Goal: Task Accomplishment & Management: Manage account settings

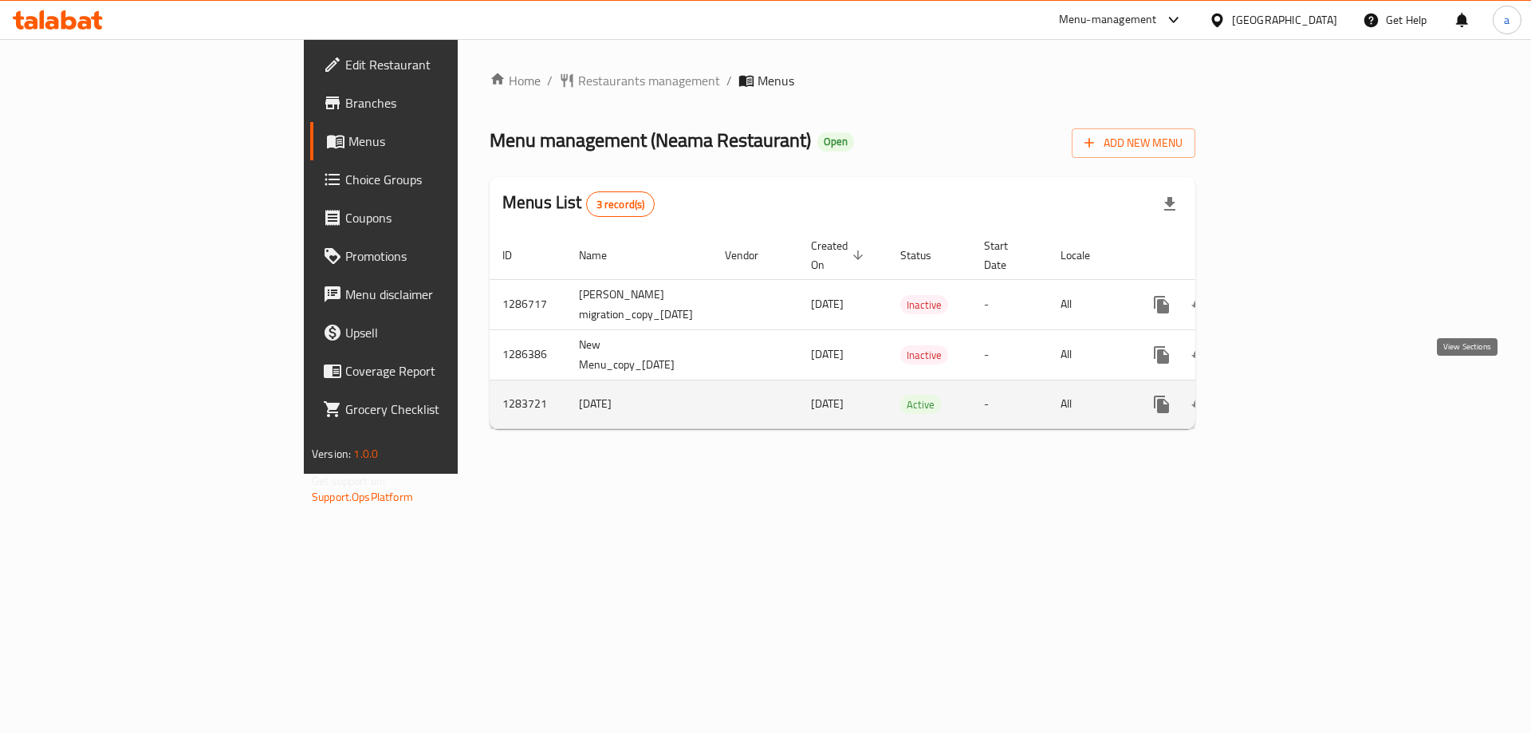
click at [1296, 391] on link "enhanced table" at bounding box center [1276, 404] width 38 height 38
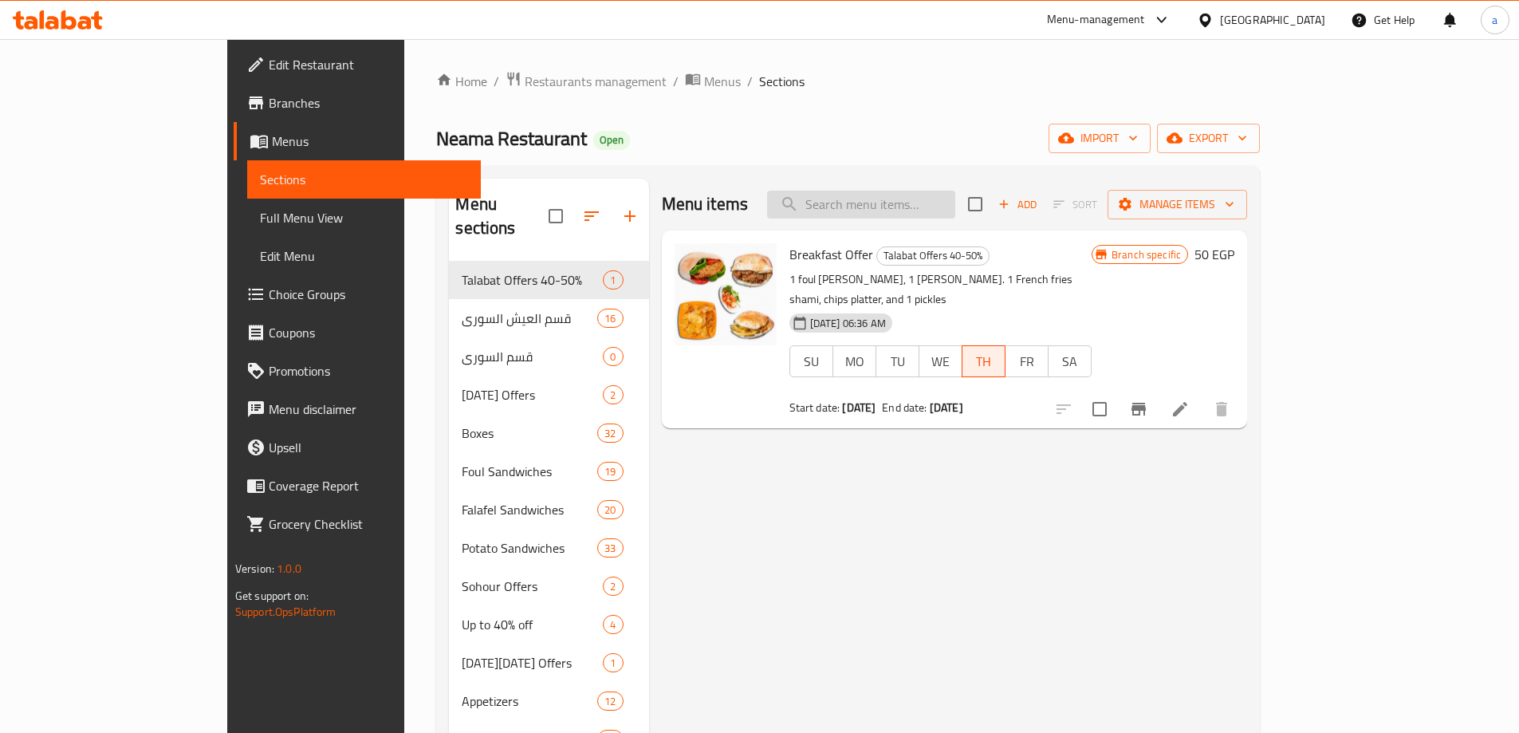
click at [955, 203] on input "search" at bounding box center [861, 205] width 188 height 28
paste input "Foul With Omelette Sandwich"
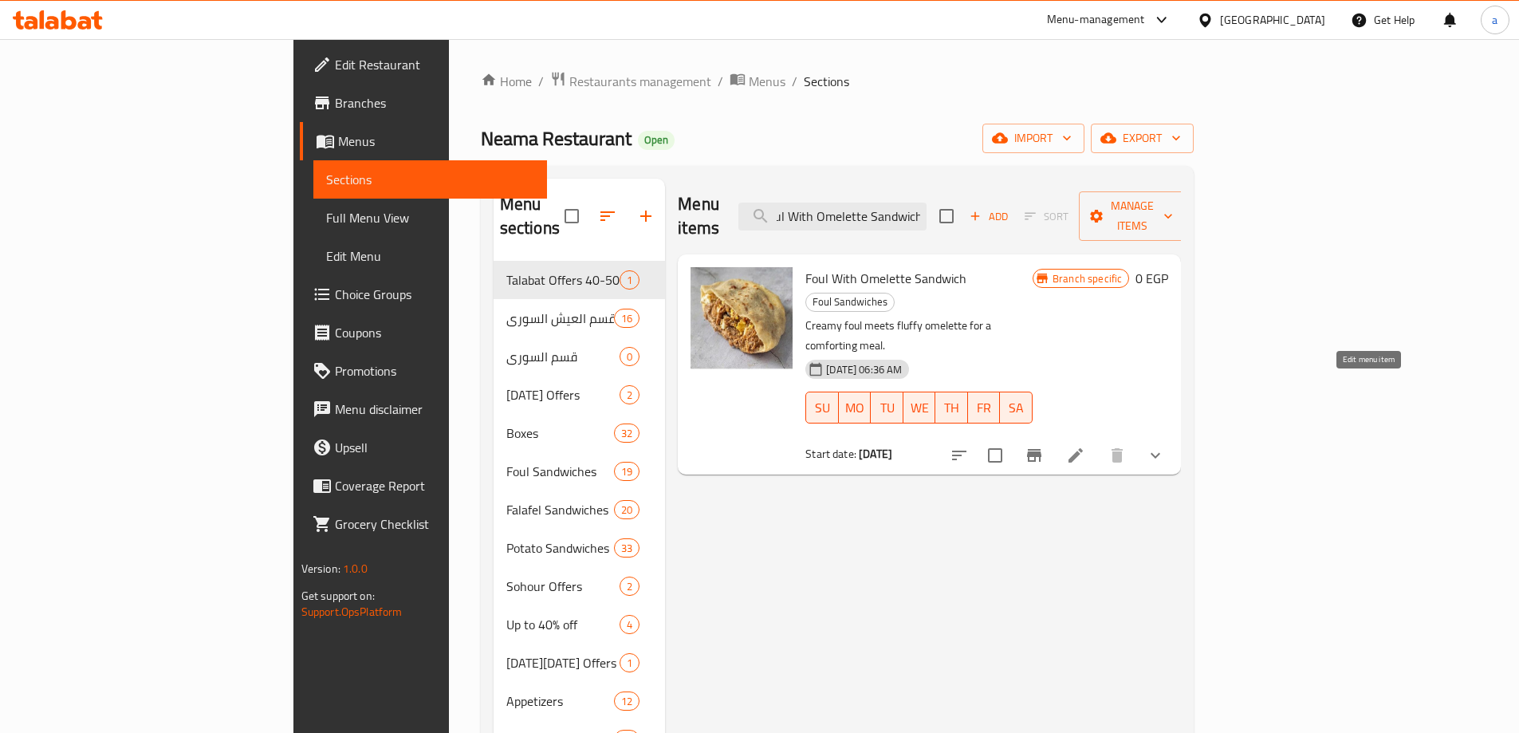
type input "Foul With Omelette Sandwich"
click at [1085, 446] on icon at bounding box center [1075, 455] width 19 height 19
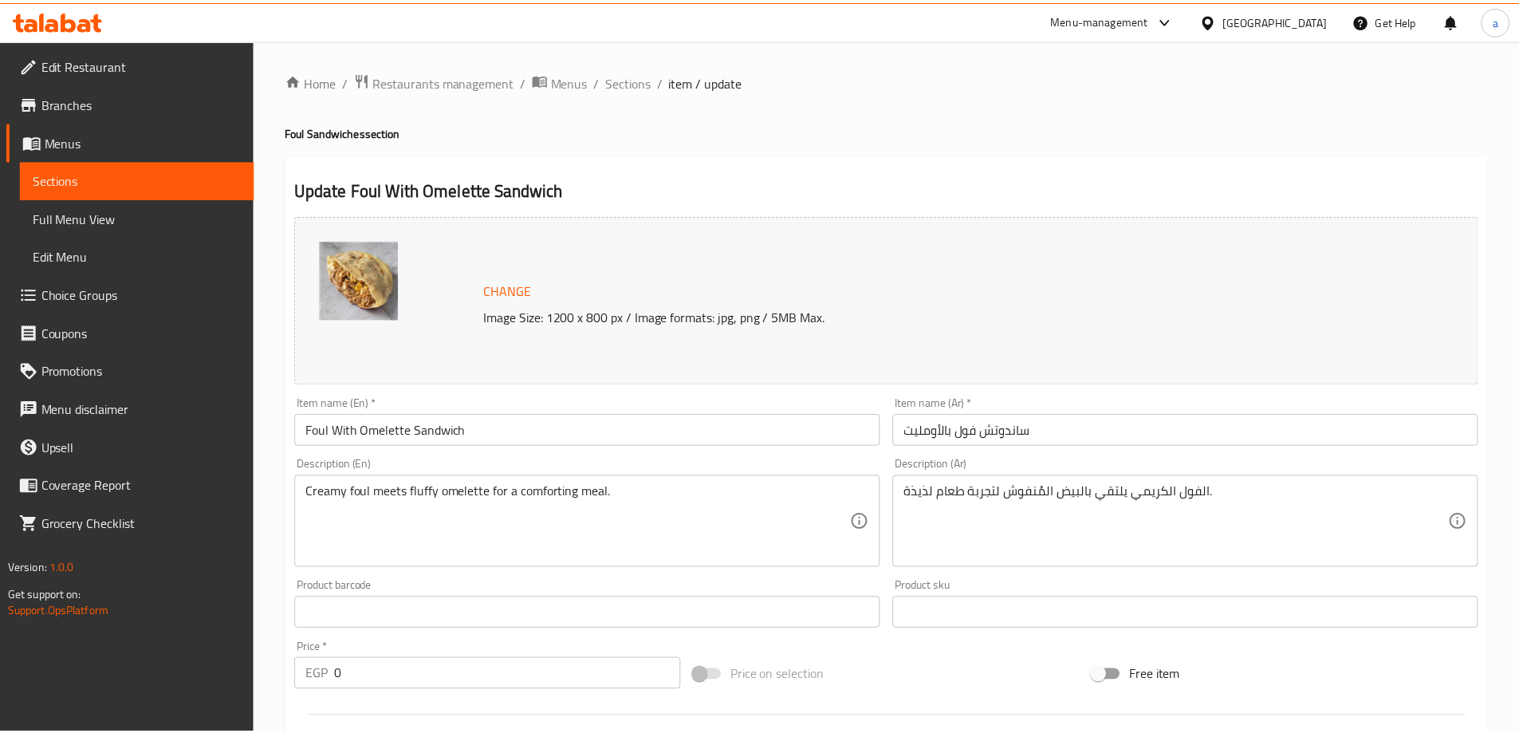
scroll to position [499, 0]
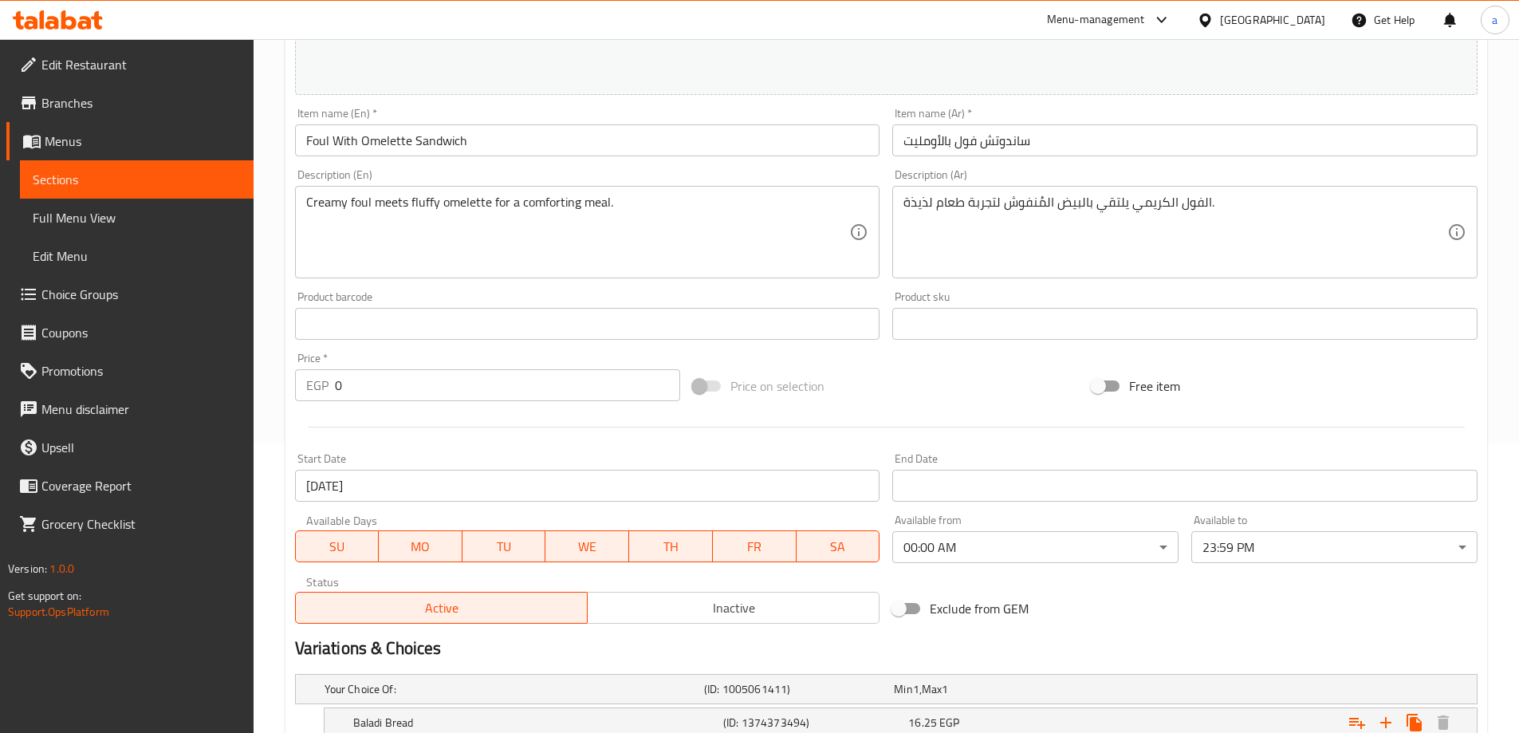
scroll to position [67, 0]
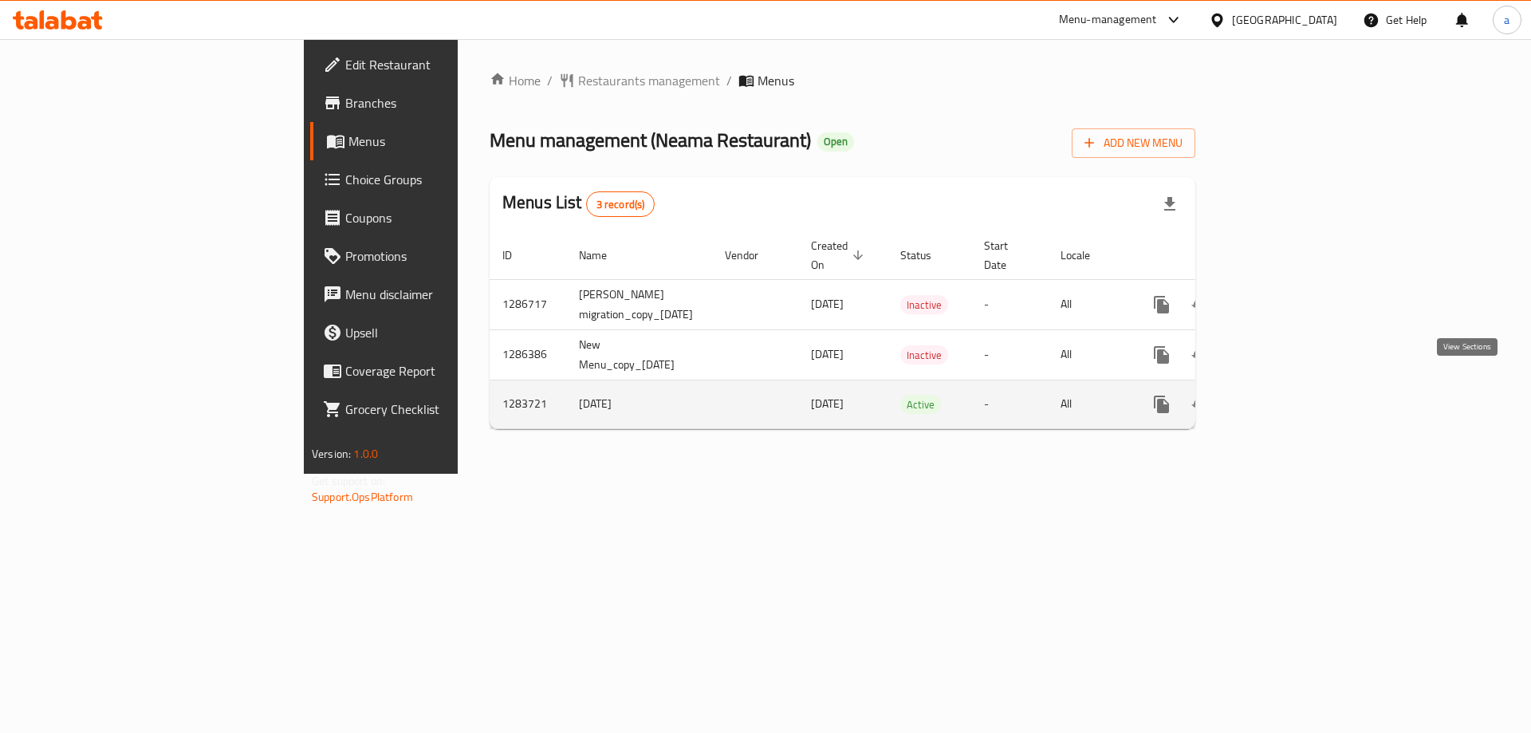
click at [1296, 385] on link "enhanced table" at bounding box center [1276, 404] width 38 height 38
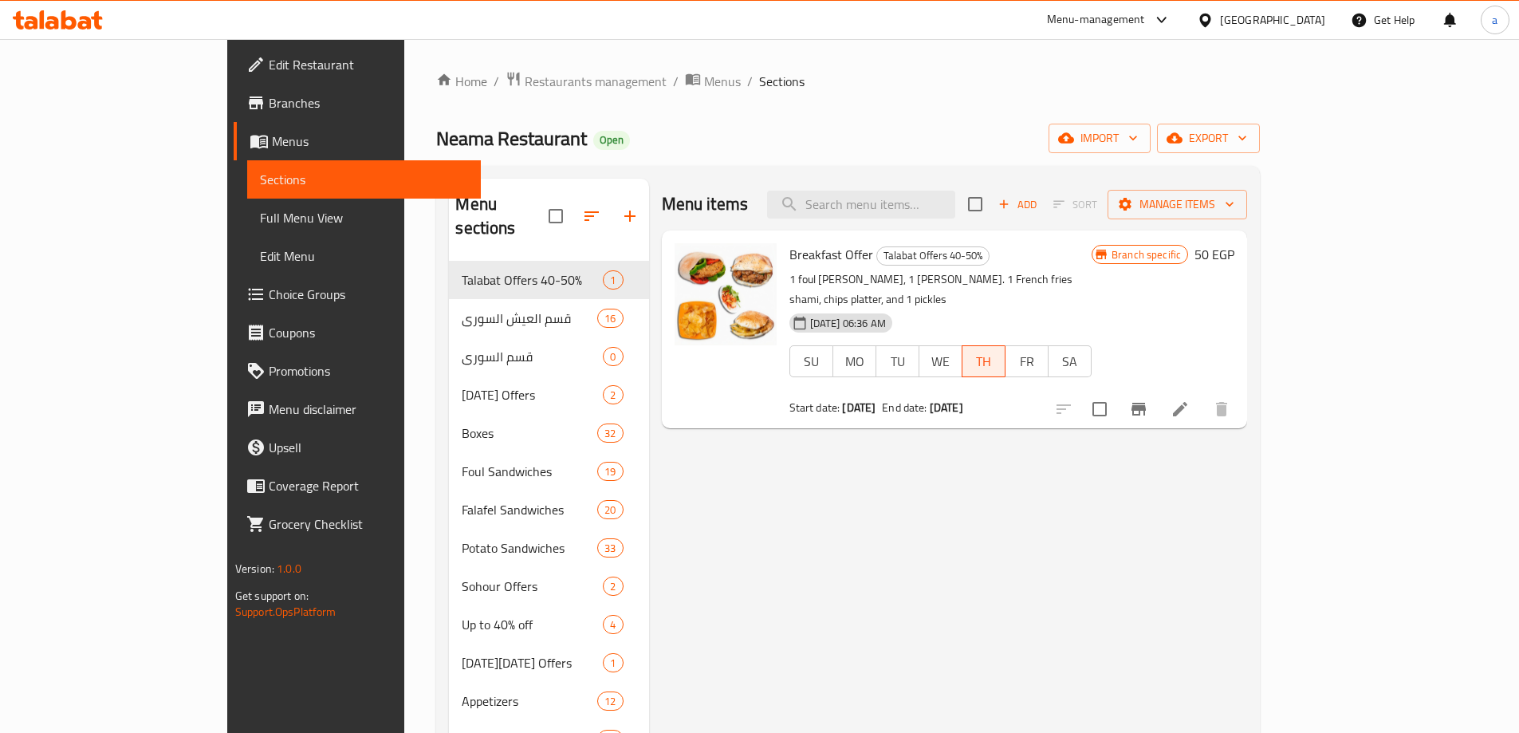
click at [895, 218] on div "Menu items Add Sort Manage items" at bounding box center [955, 205] width 586 height 52
click at [895, 213] on input "search" at bounding box center [861, 205] width 188 height 28
paste input "Foul With Oriental Sausage Sandwich"
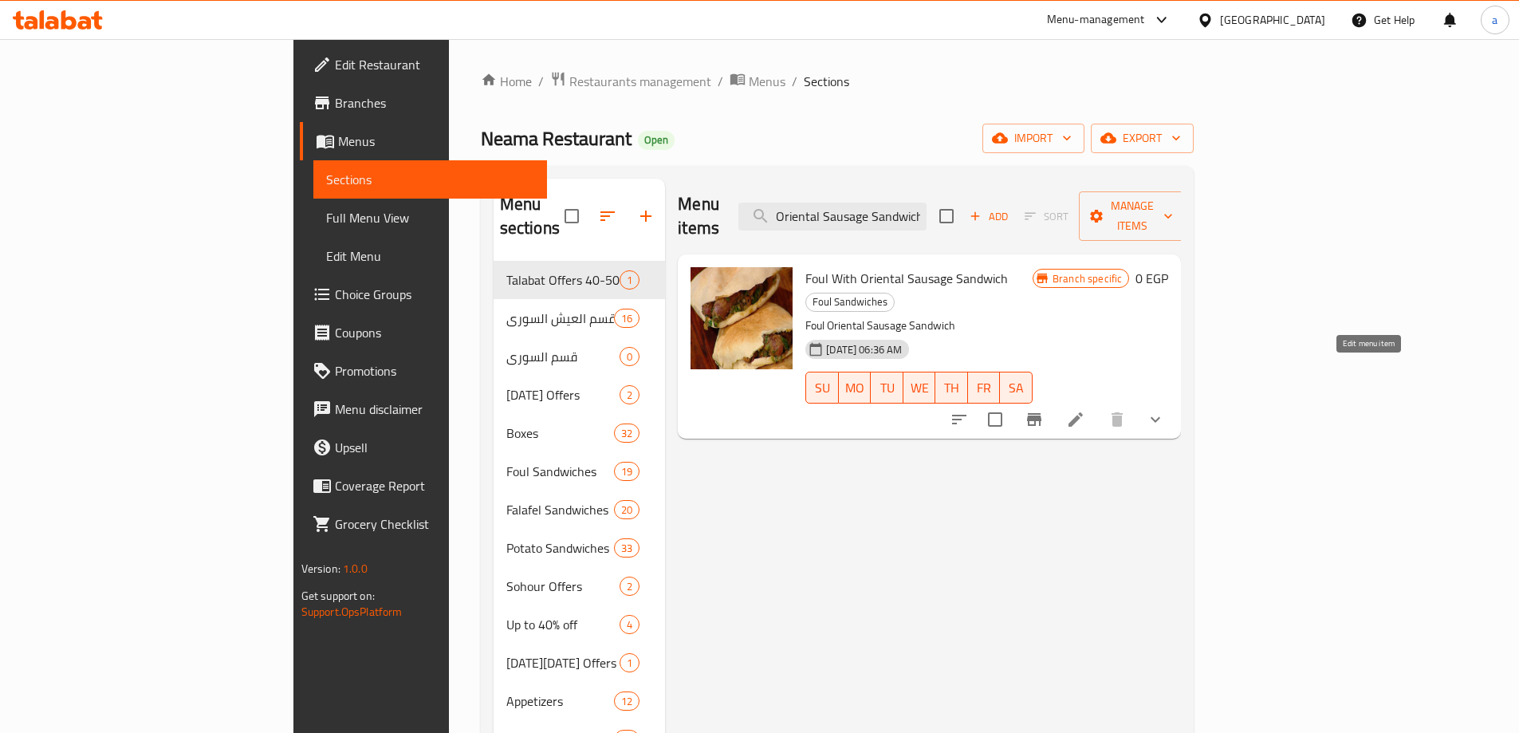
type input "Foul With Oriental Sausage Sandwich"
click at [1085, 410] on icon at bounding box center [1075, 419] width 19 height 19
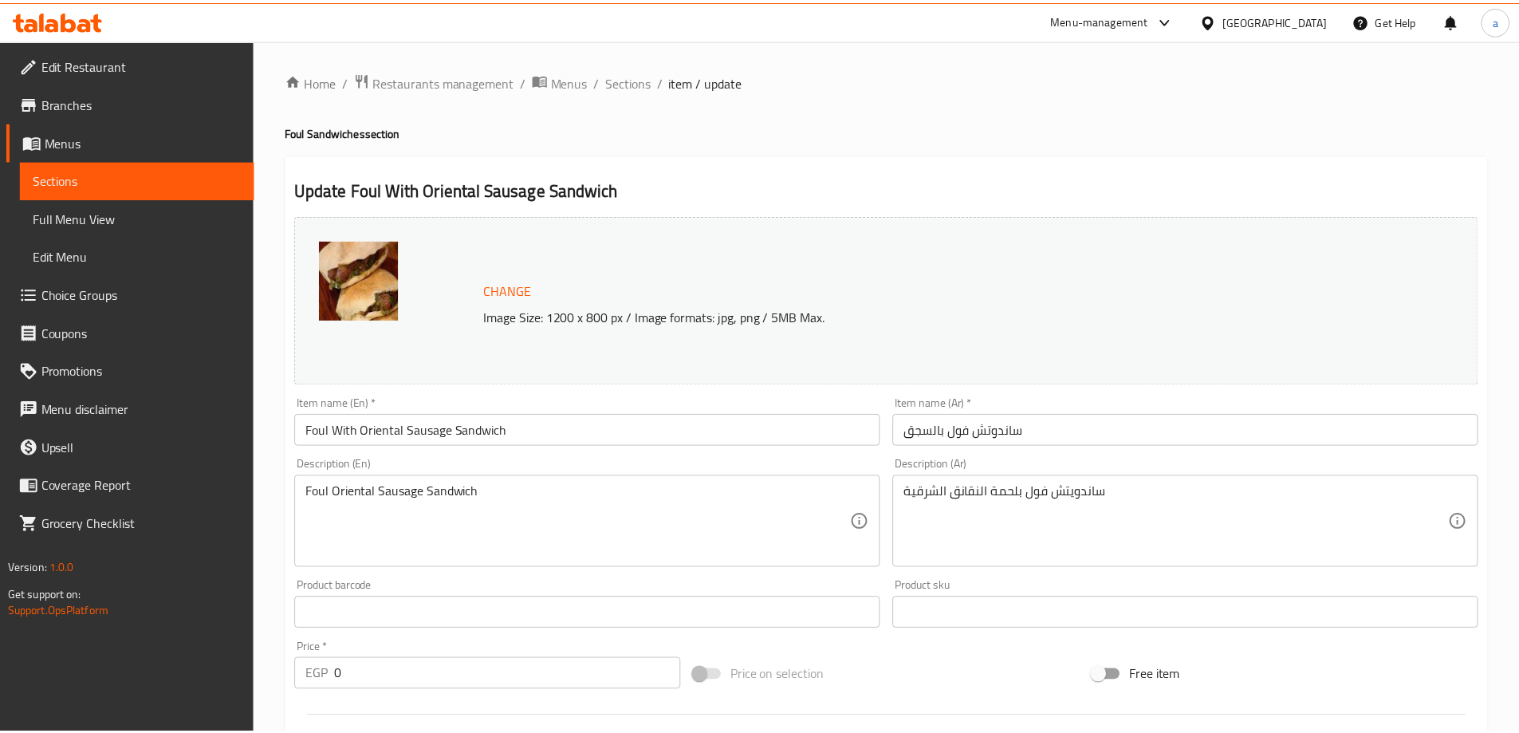
scroll to position [499, 0]
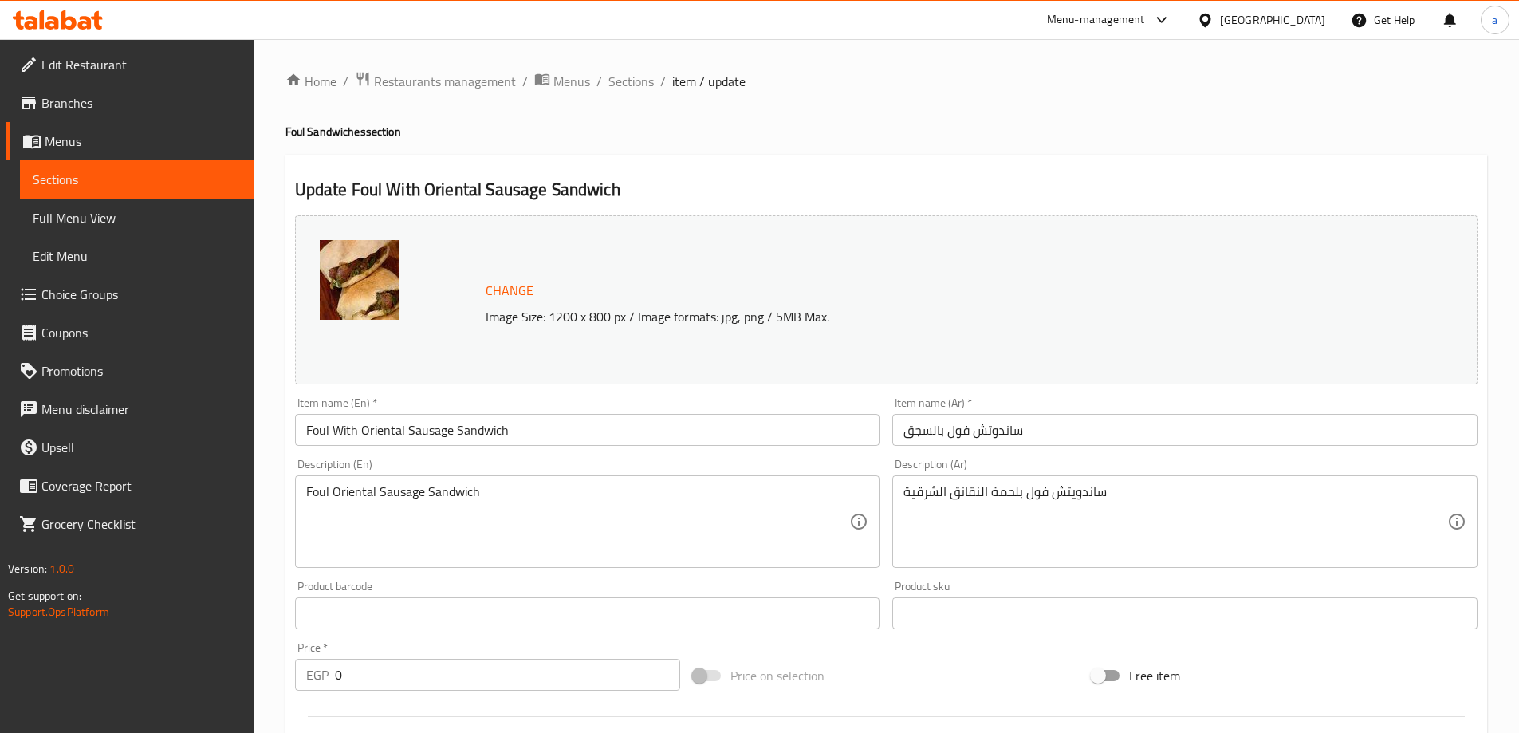
click at [172, 140] on span "Menus" at bounding box center [143, 141] width 196 height 19
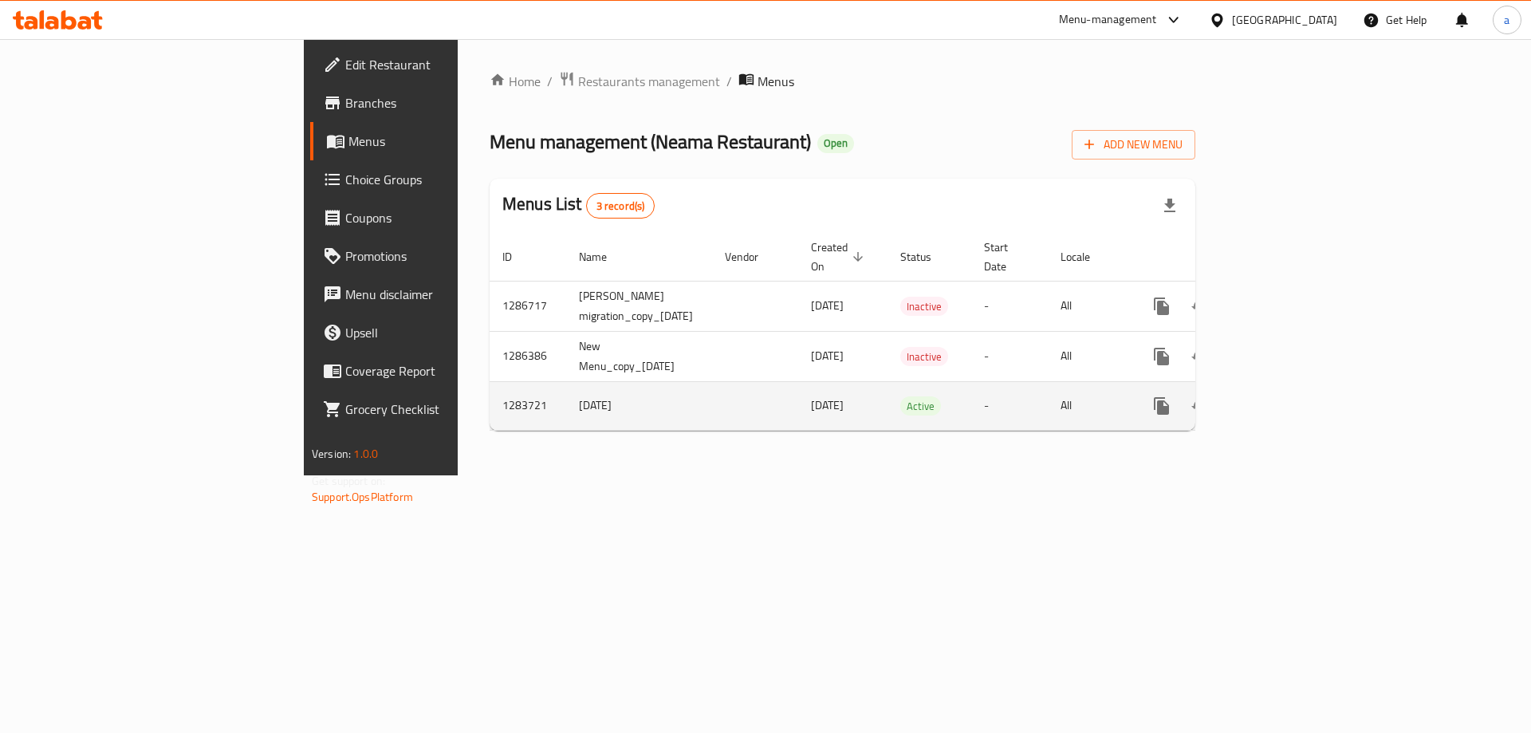
click at [1286, 396] on icon "enhanced table" at bounding box center [1276, 405] width 19 height 19
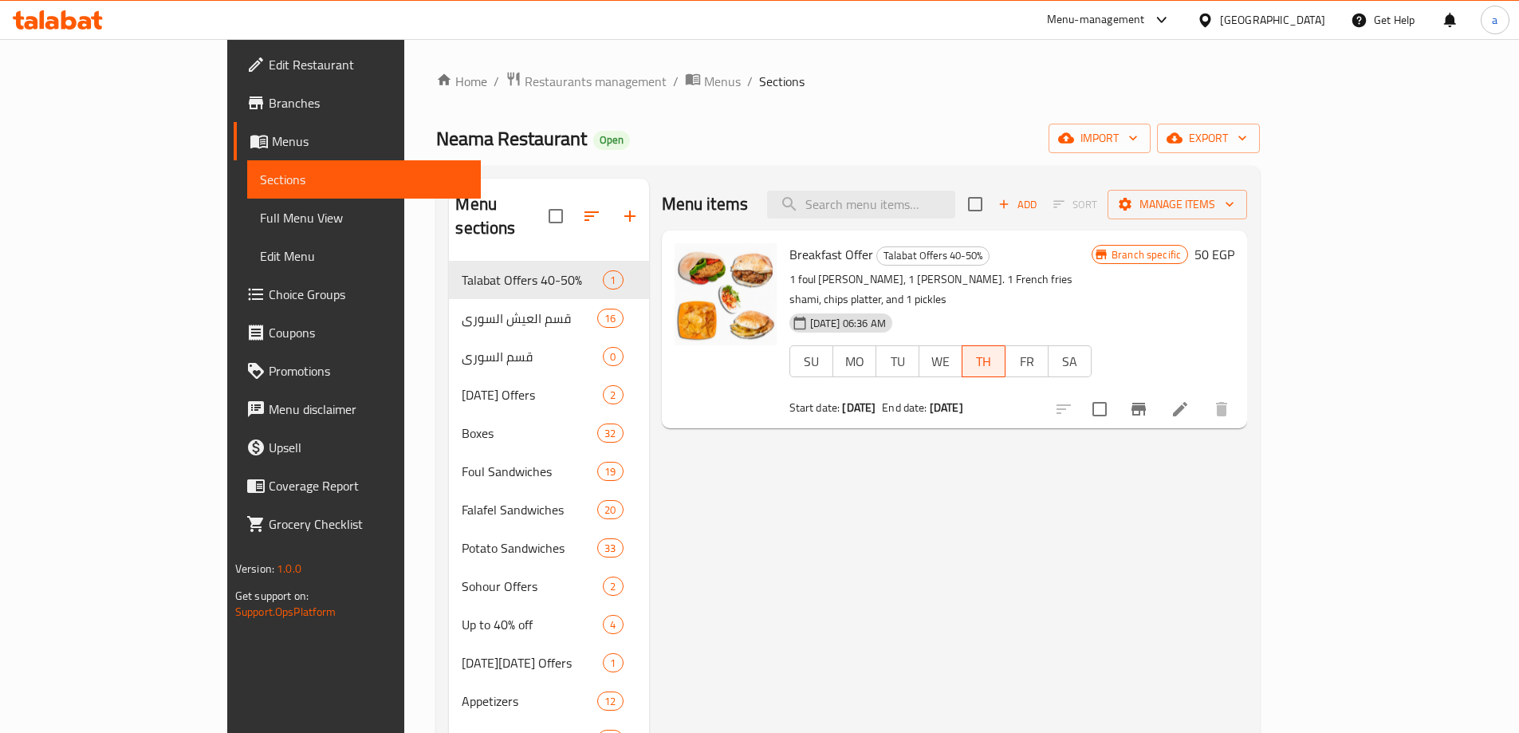
click at [887, 184] on div "Menu items Add Sort Manage items" at bounding box center [955, 205] width 586 height 52
click at [900, 194] on input "search" at bounding box center [861, 205] width 188 height 28
paste input "Foul With Sausage"
type input "Foul With Sausage"
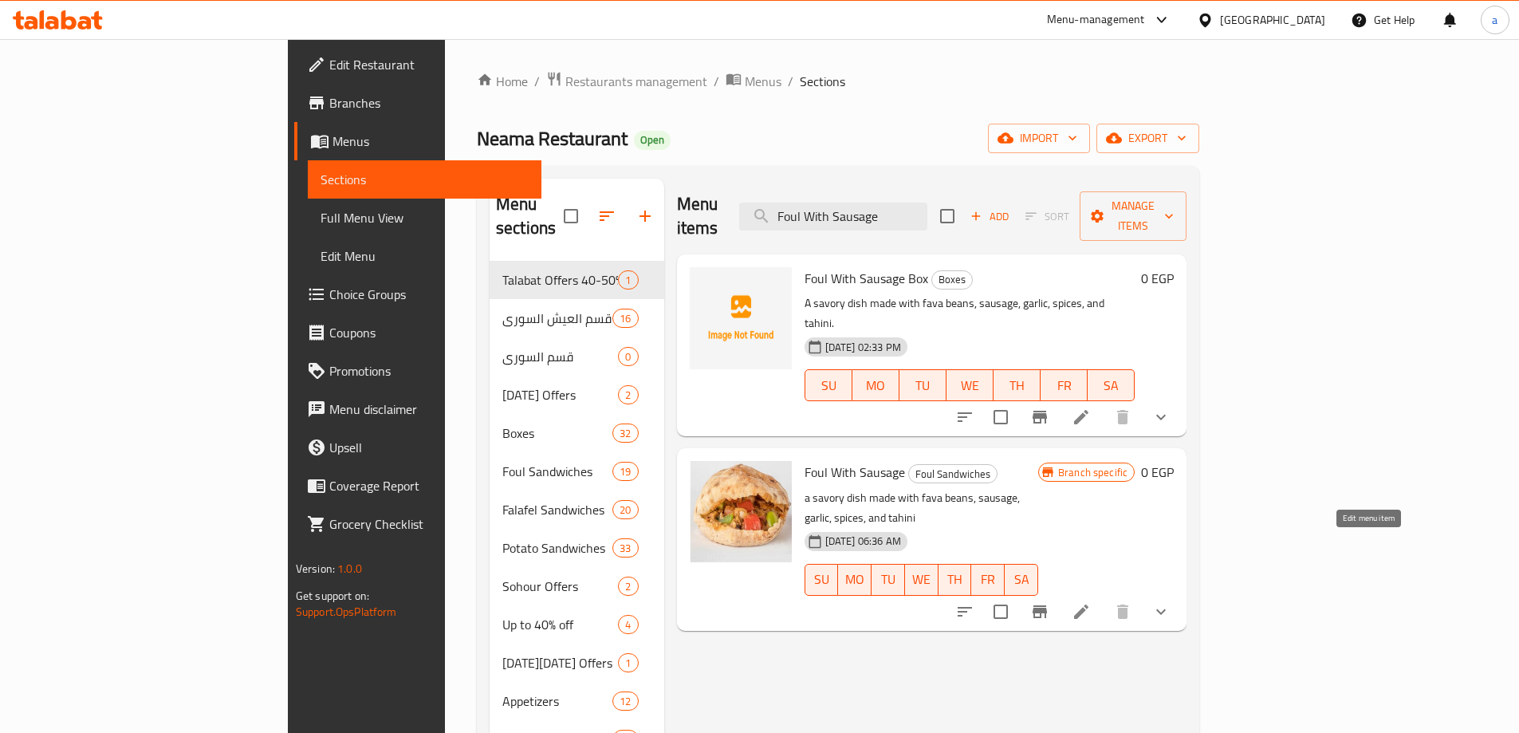
click at [1091, 602] on icon at bounding box center [1081, 611] width 19 height 19
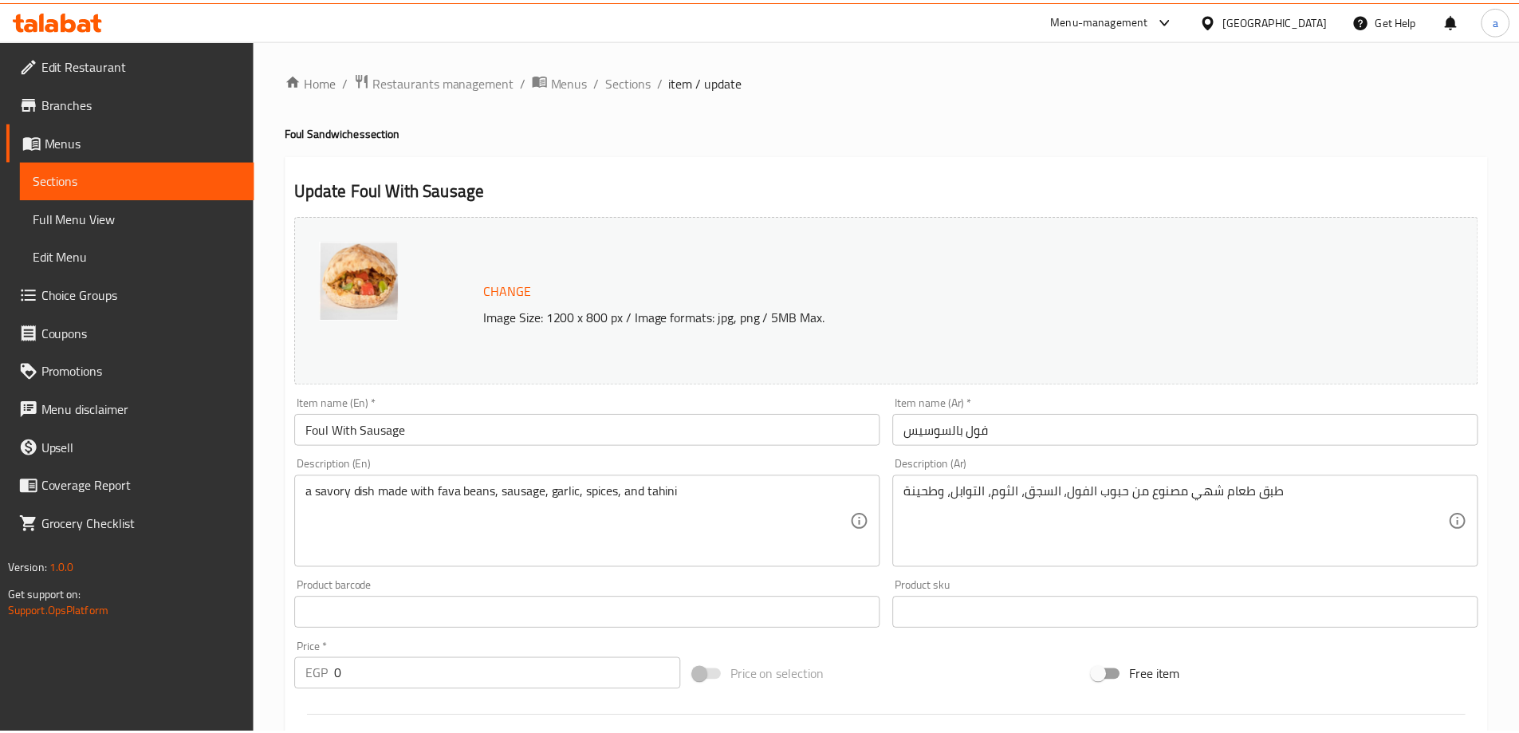
scroll to position [499, 0]
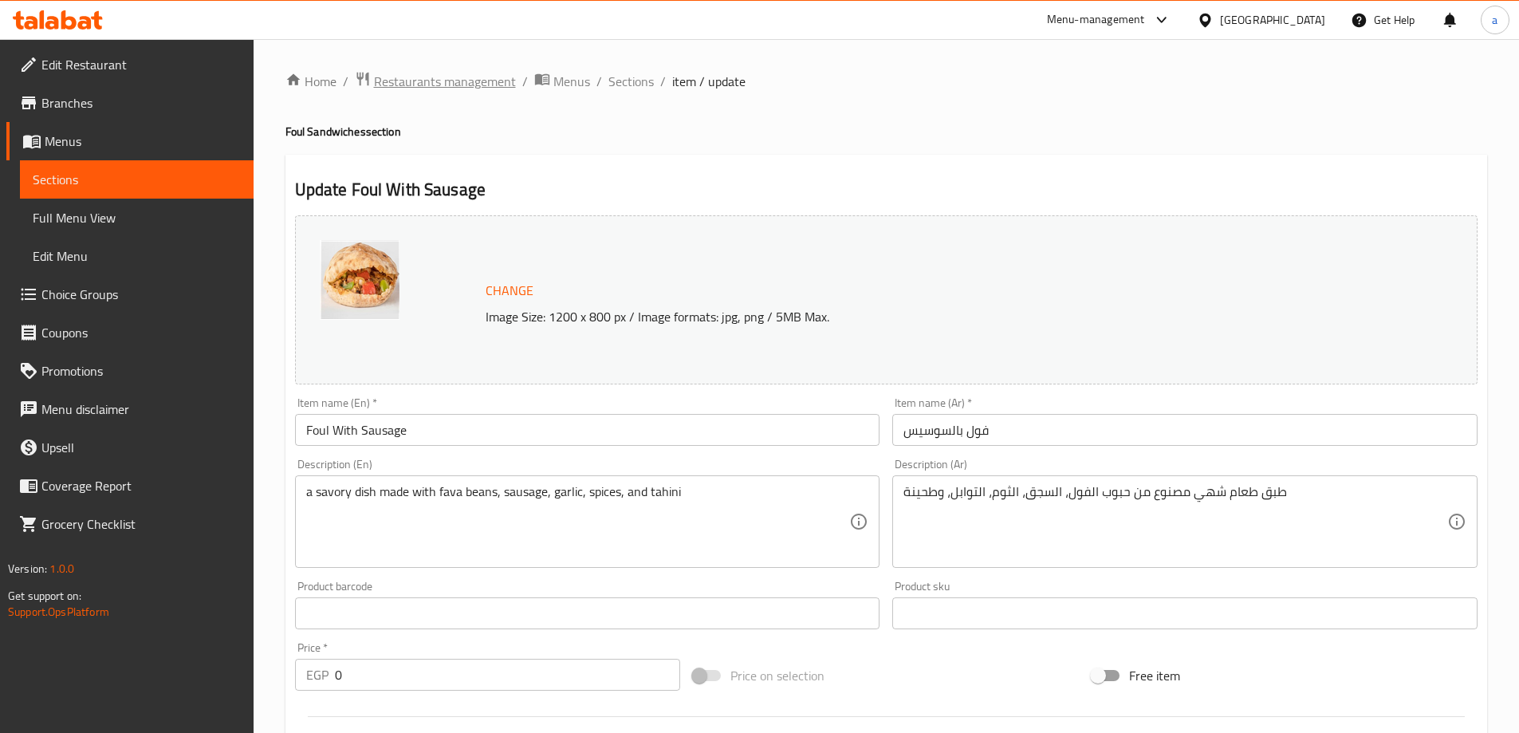
click at [478, 79] on span "Restaurants management" at bounding box center [445, 81] width 142 height 19
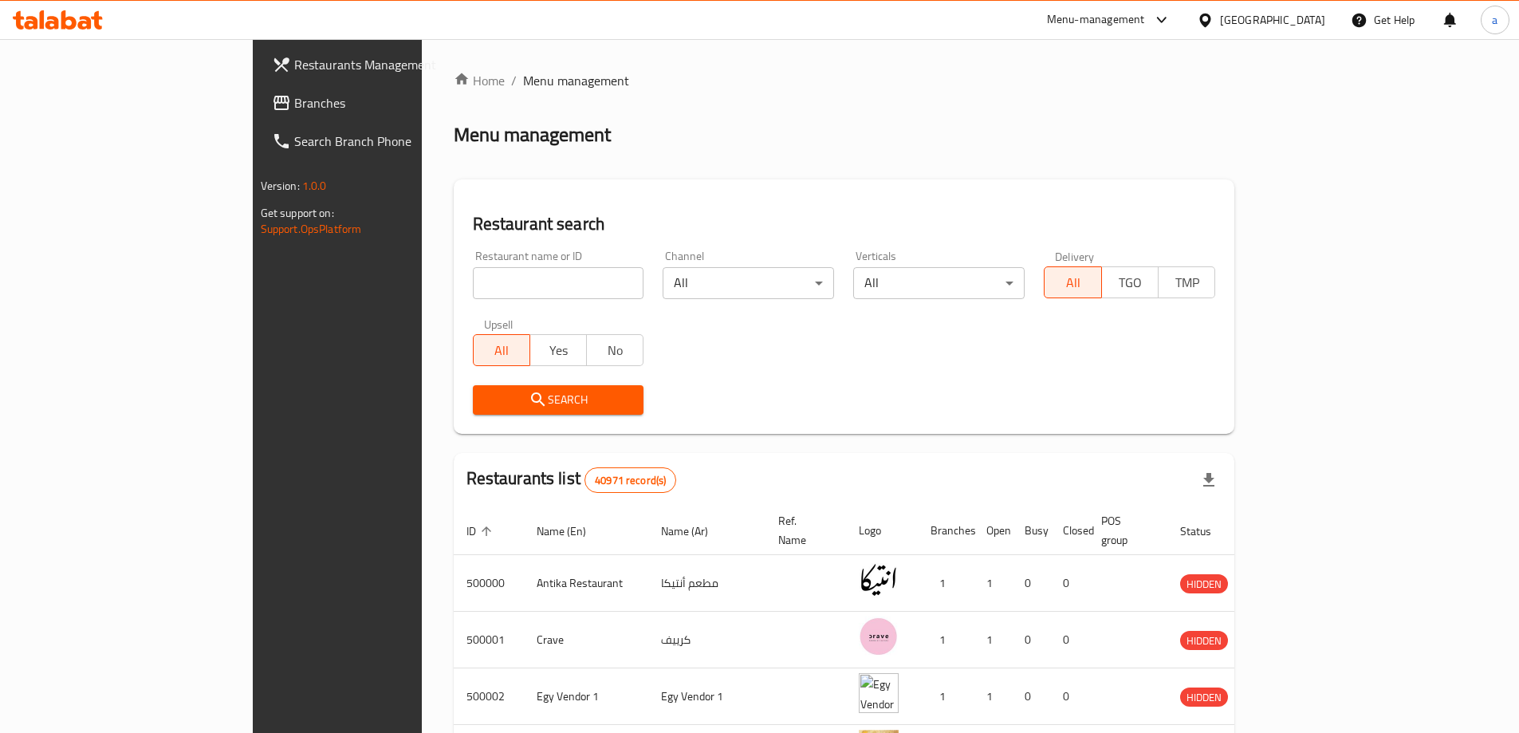
click at [294, 100] on span "Branches" at bounding box center [393, 102] width 199 height 19
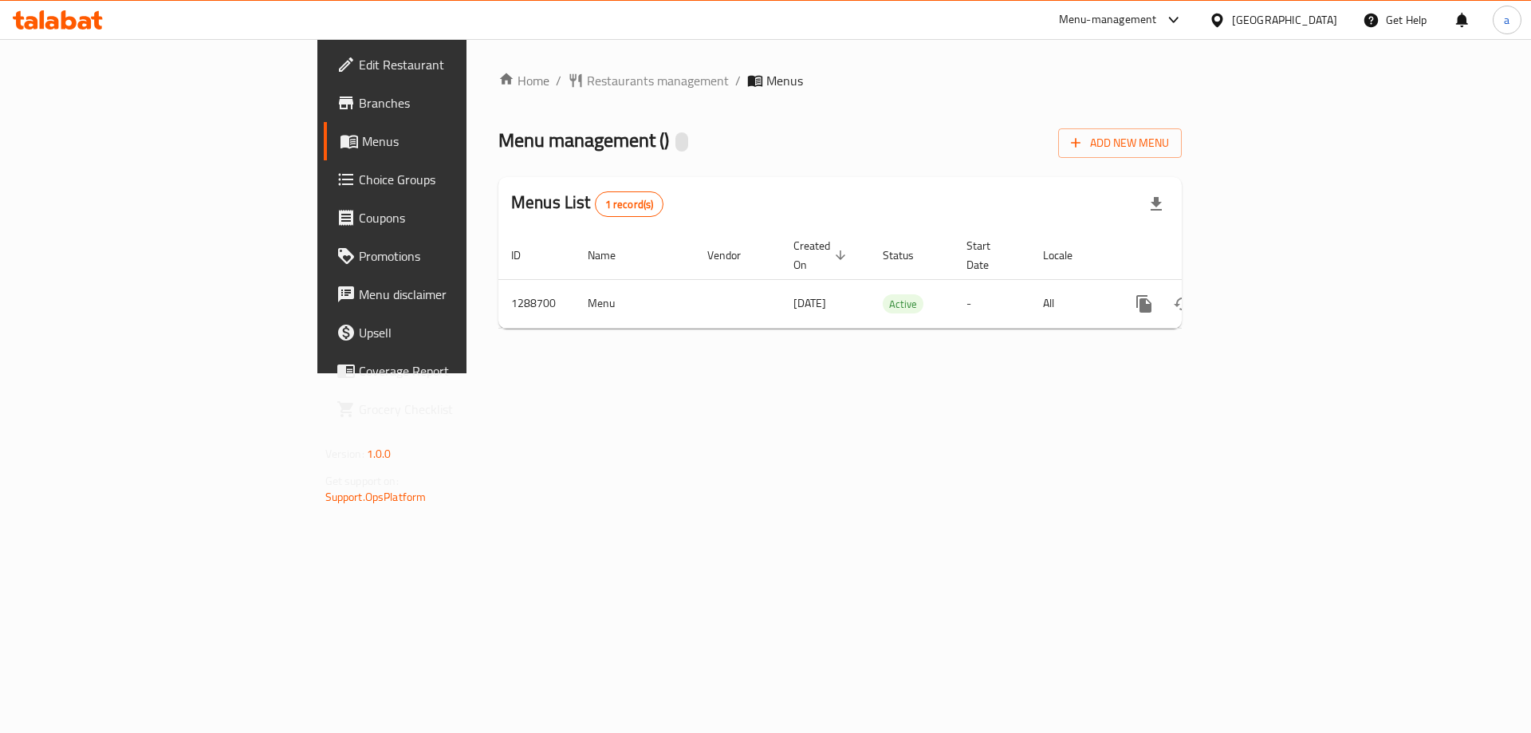
drag, startPoint x: 0, startPoint y: 0, endPoint x: 124, endPoint y: 181, distance: 219.2
click at [359, 181] on span "Choice Groups" at bounding box center [460, 179] width 202 height 19
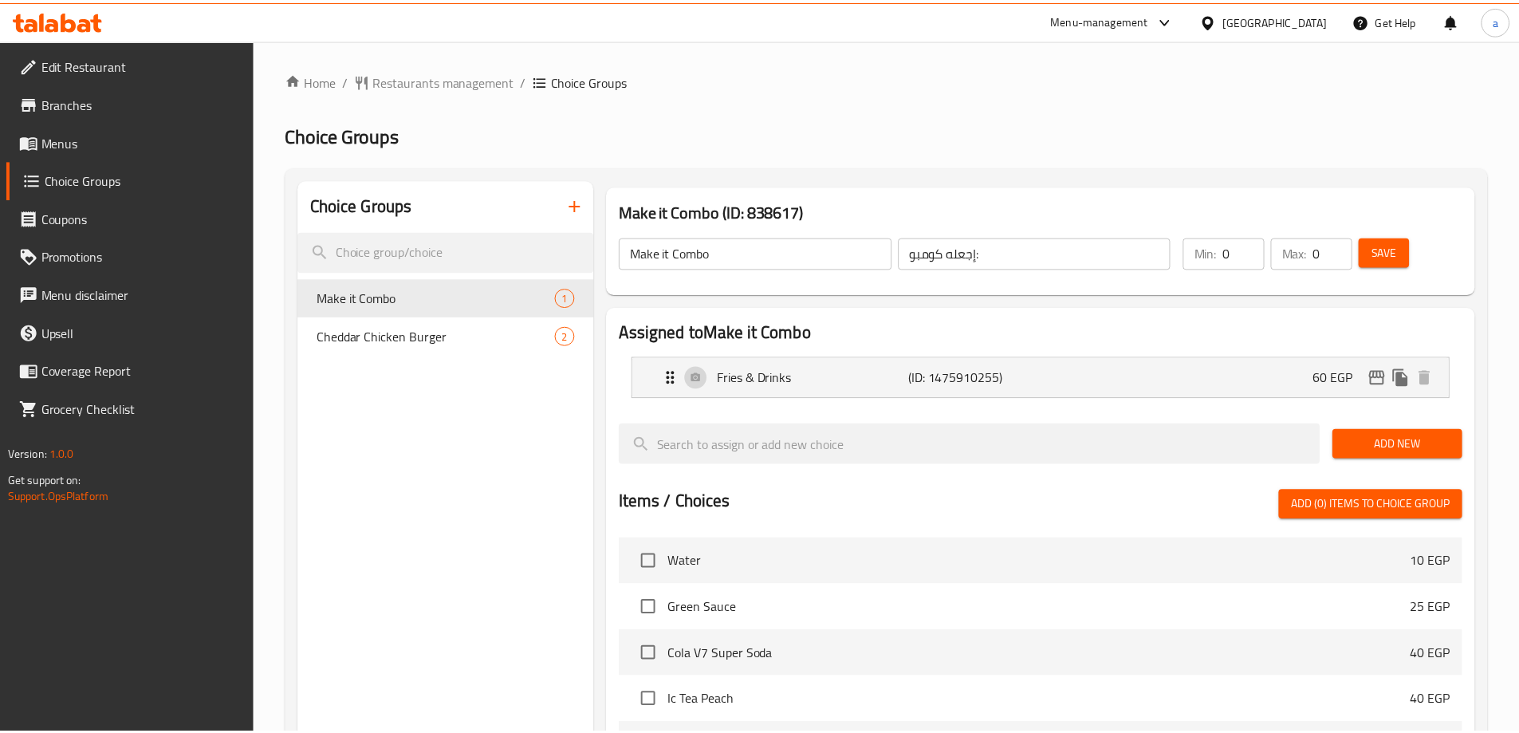
scroll to position [414, 0]
